Goal: Obtain resource: Download file/media

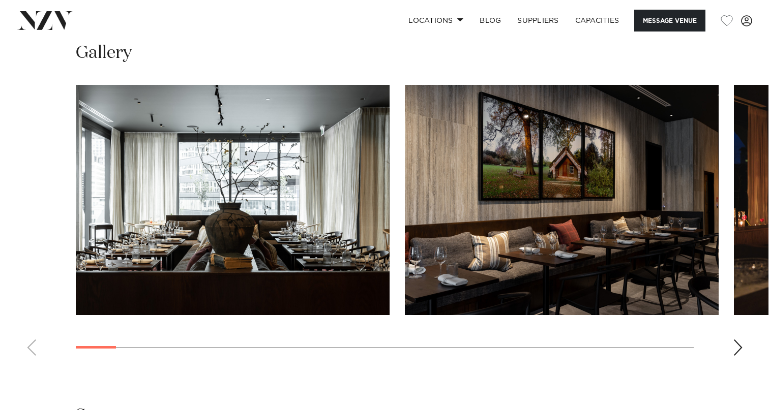
scroll to position [969, 0]
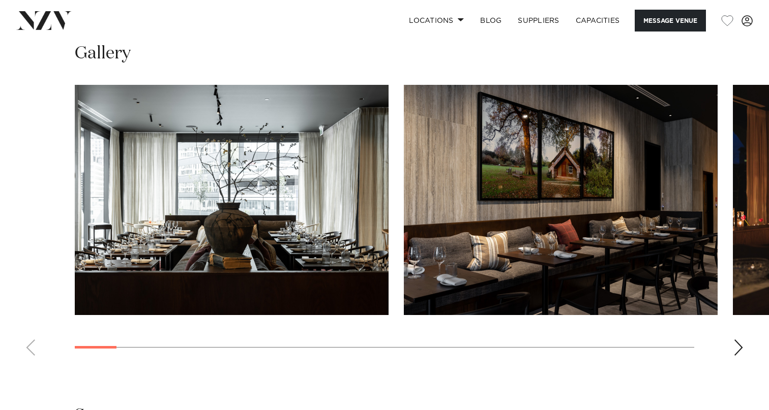
click at [560, 328] on swiper-container at bounding box center [384, 224] width 769 height 279
click at [560, 340] on div "Next slide" at bounding box center [738, 348] width 10 height 16
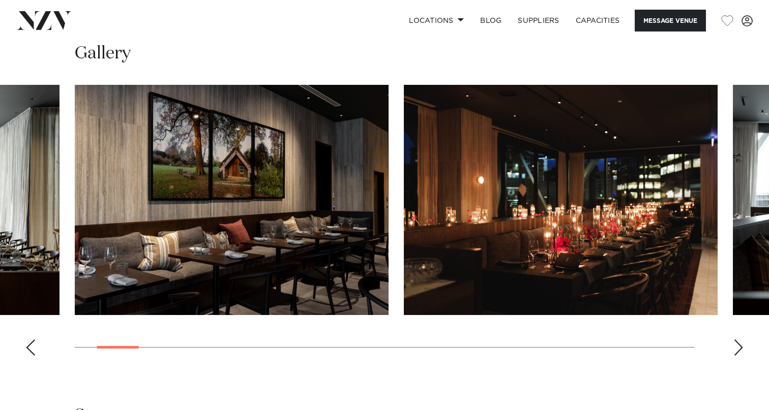
click at [560, 340] on div "Next slide" at bounding box center [738, 348] width 10 height 16
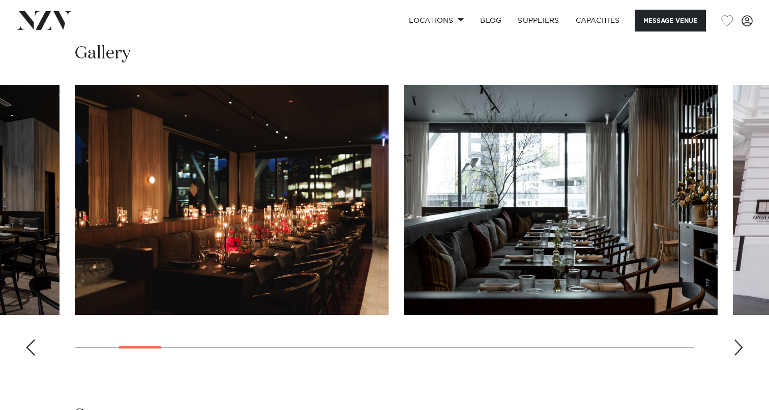
click at [560, 340] on div "Next slide" at bounding box center [738, 348] width 10 height 16
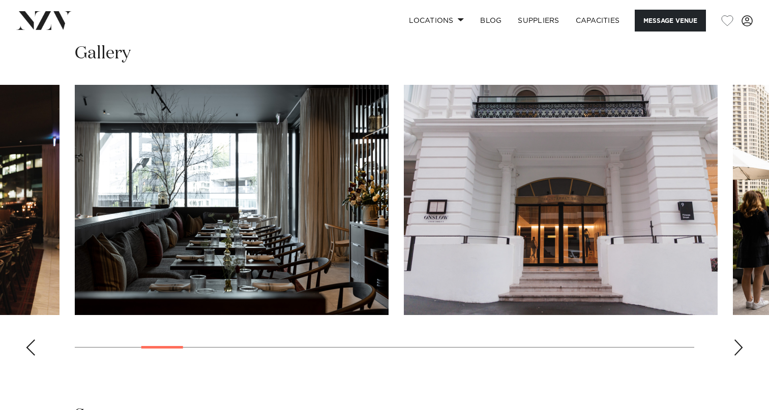
click at [560, 340] on div "Next slide" at bounding box center [738, 348] width 10 height 16
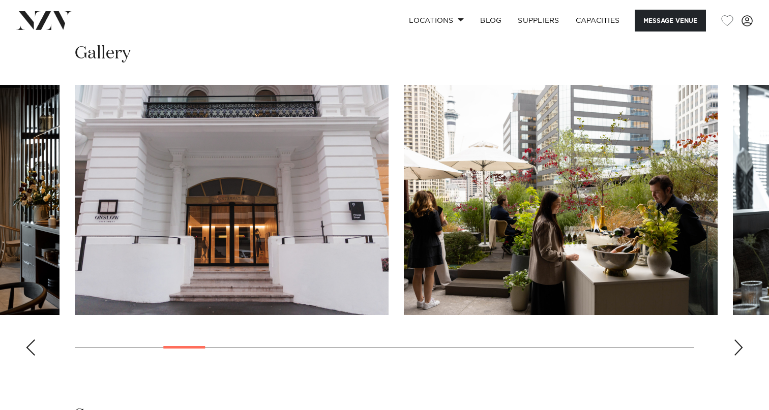
click at [320, 191] on img "5 / 28" at bounding box center [232, 200] width 314 height 230
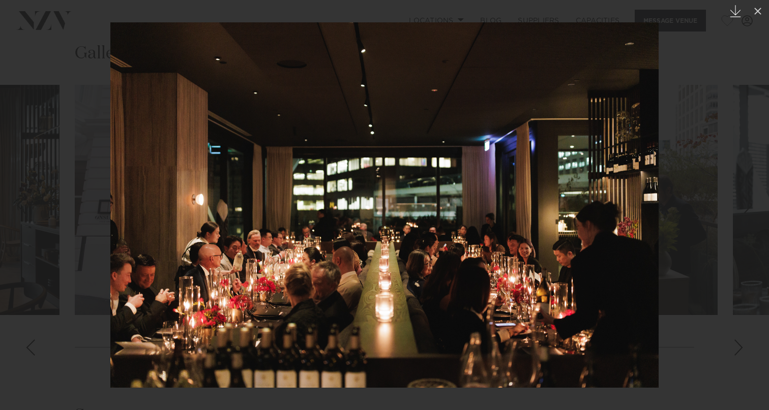
click at [560, 14] on icon "Created with Sketch." at bounding box center [735, 11] width 12 height 12
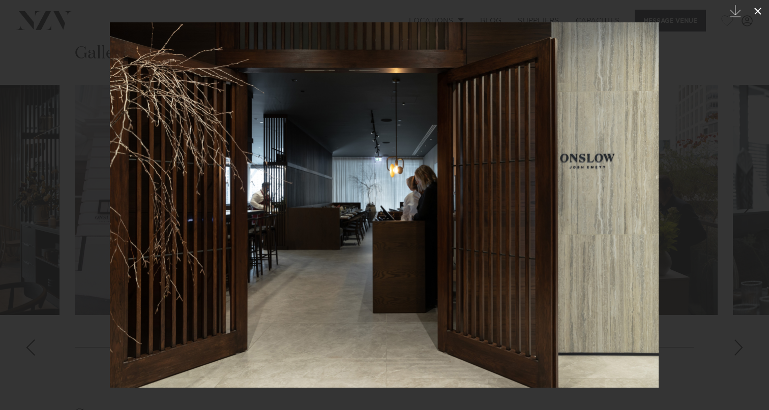
click at [560, 11] on icon at bounding box center [758, 11] width 12 height 12
